Goal: Task Accomplishment & Management: Manage account settings

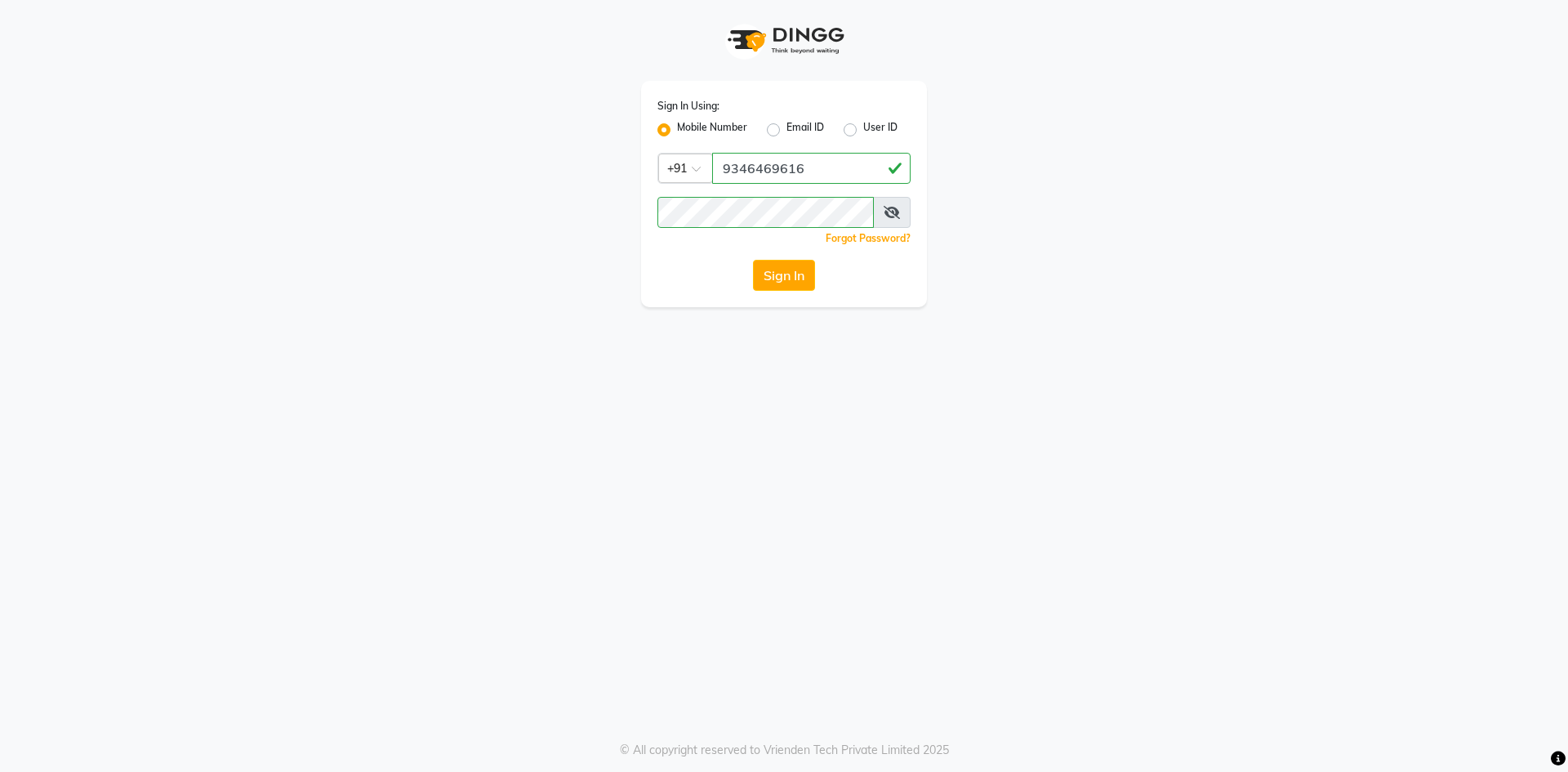
click at [794, 275] on button "Sign In" at bounding box center [784, 275] width 62 height 31
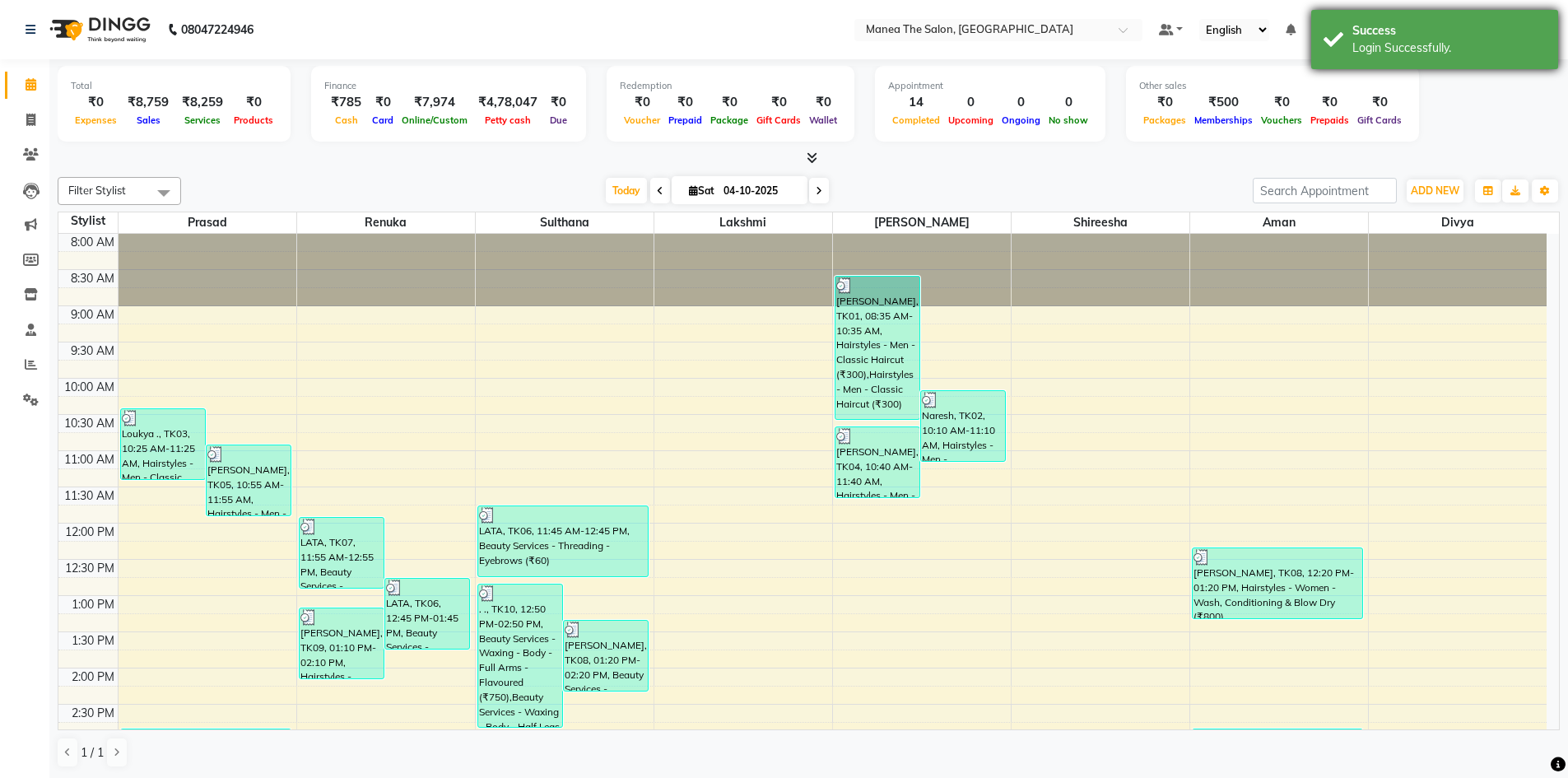
click at [1504, 37] on div "Success" at bounding box center [1448, 31] width 193 height 18
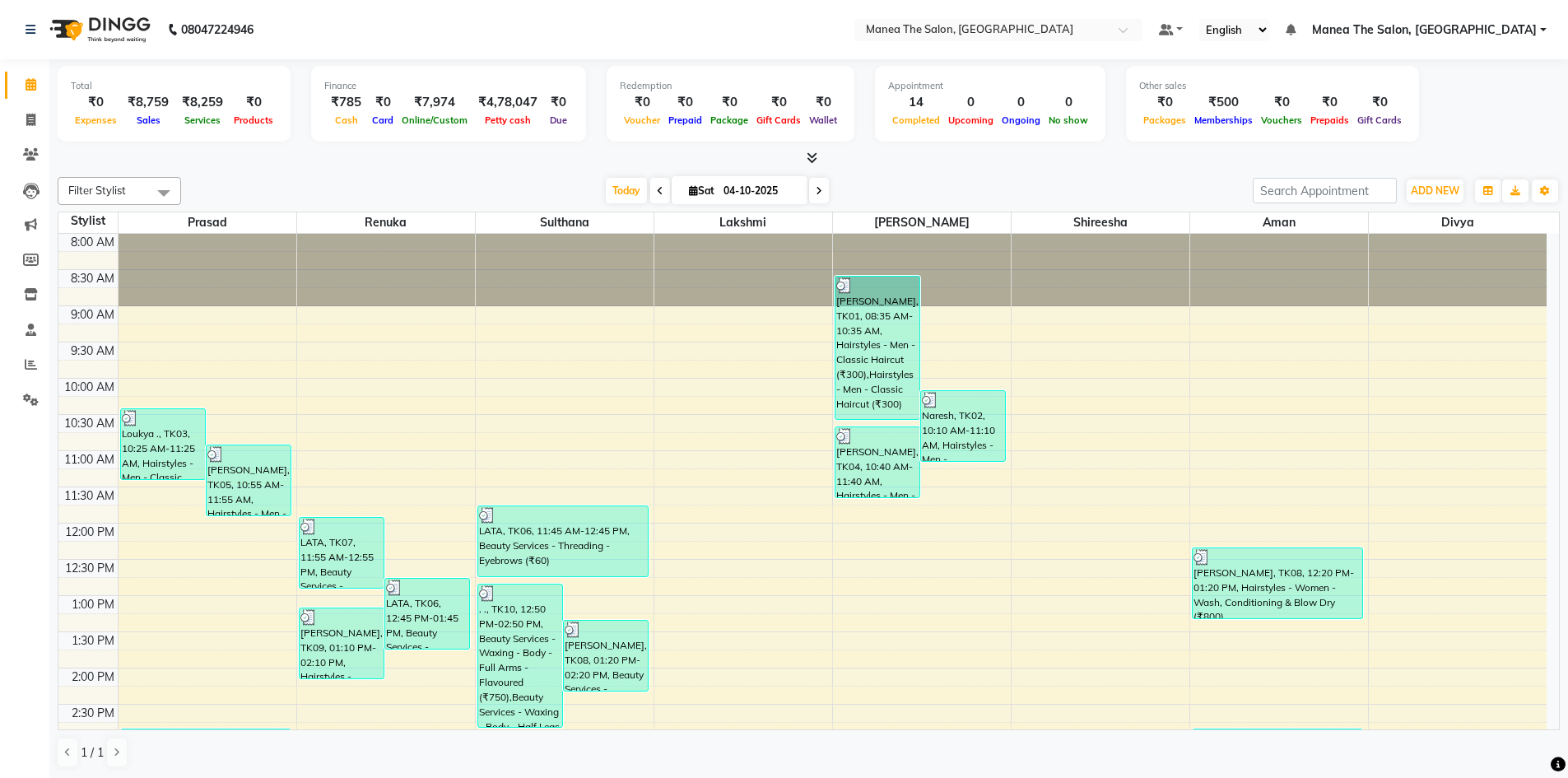
click at [1504, 28] on span "Manea The Salon, [GEOGRAPHIC_DATA]" at bounding box center [1424, 30] width 225 height 18
click at [1474, 105] on link "Sign out" at bounding box center [1463, 113] width 151 height 25
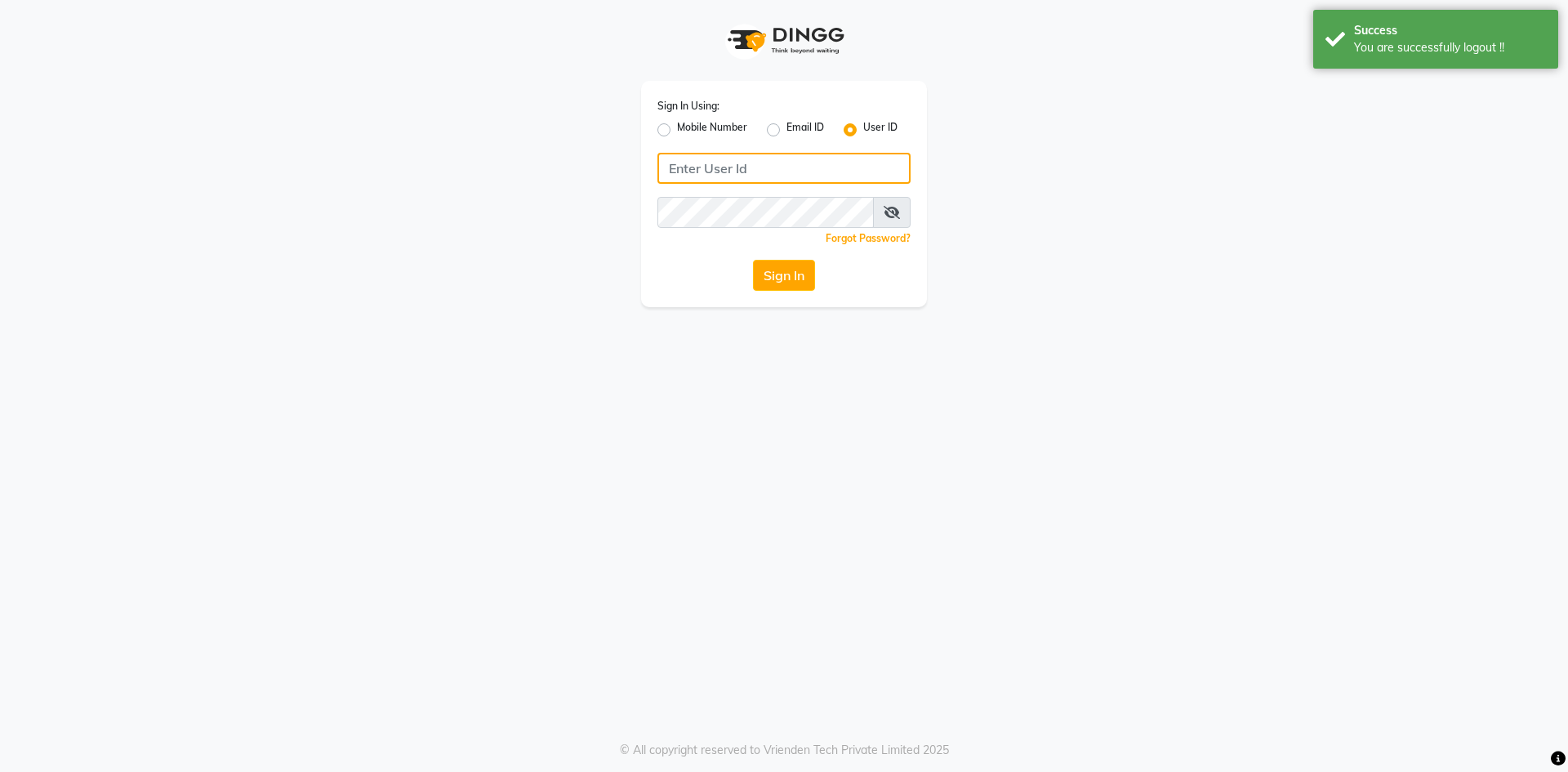
type input "9346469616"
